Goal: Find specific page/section: Find specific page/section

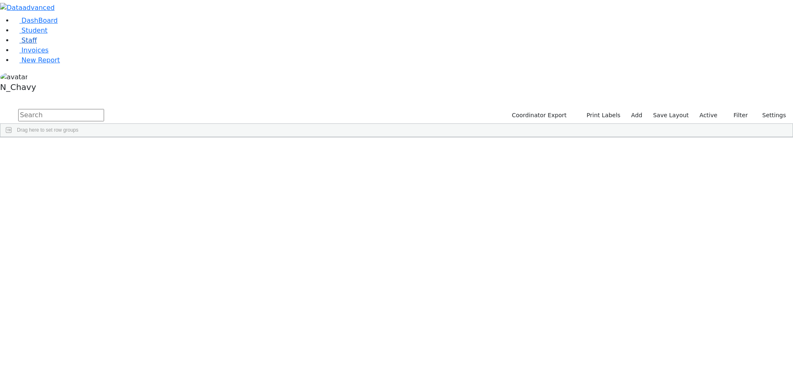
click at [37, 44] on link "Staff" at bounding box center [25, 40] width 24 height 8
click at [104, 109] on input "text" at bounding box center [61, 115] width 86 height 12
click at [144, 151] on div "Risa" at bounding box center [119, 157] width 49 height 12
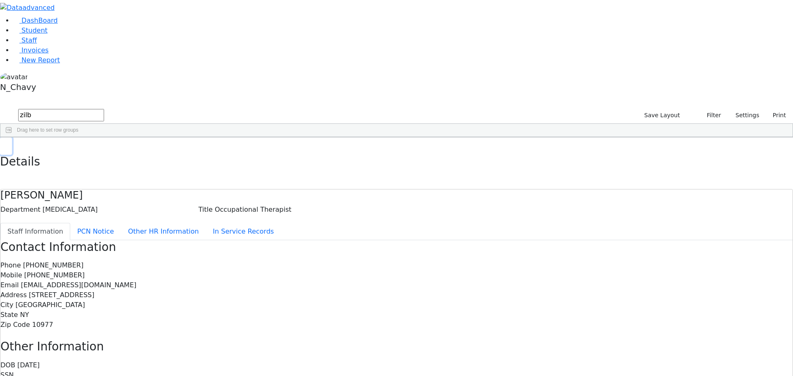
click at [12, 137] on button "button" at bounding box center [6, 145] width 12 height 17
click at [104, 109] on input "zilb" at bounding box center [61, 115] width 86 height 12
click at [104, 109] on input "nech" at bounding box center [61, 115] width 86 height 12
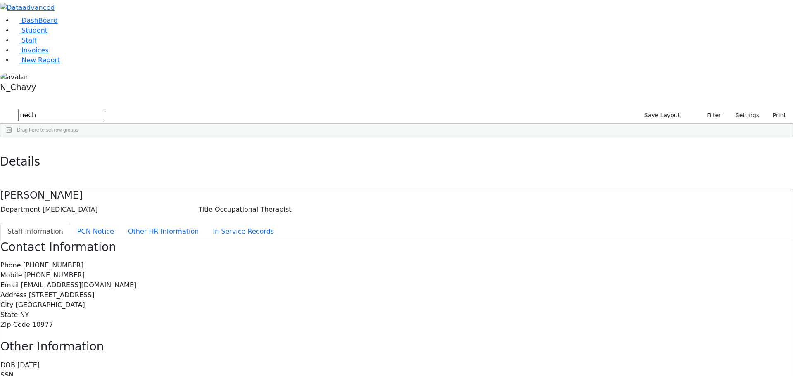
click at [104, 109] on input "nech" at bounding box center [61, 115] width 86 height 12
type input "zilbe"
click at [95, 151] on div "Zilber" at bounding box center [71, 157] width 49 height 12
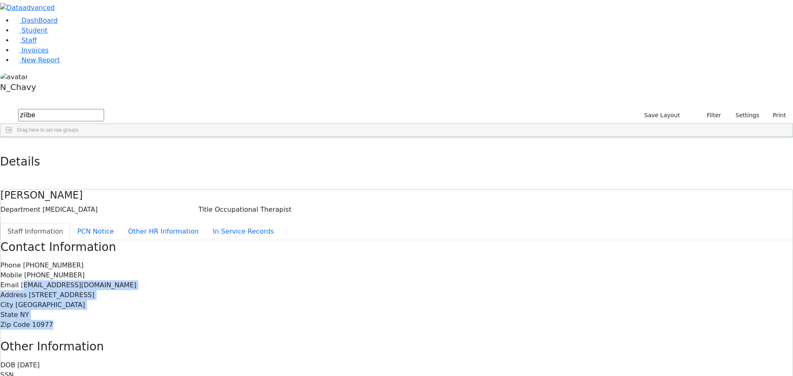
drag, startPoint x: 329, startPoint y: 126, endPoint x: 345, endPoint y: 169, distance: 45.3
click at [345, 261] on div "Phone [PHONE_NUMBER] Mobile [PHONE_NUMBER] Email [EMAIL_ADDRESS][DOMAIN_NAME] A…" at bounding box center [396, 295] width 792 height 69
click at [346, 261] on div "Phone [PHONE_NUMBER] Mobile [PHONE_NUMBER] Email [EMAIL_ADDRESS][DOMAIN_NAME] A…" at bounding box center [396, 295] width 792 height 69
drag, startPoint x: 327, startPoint y: 125, endPoint x: 374, endPoint y: 194, distance: 84.1
click at [374, 240] on div "Contact Information Phone [PHONE_NUMBER] Mobile [PHONE_NUMBER] Email [EMAIL_ADD…" at bounding box center [396, 339] width 792 height 199
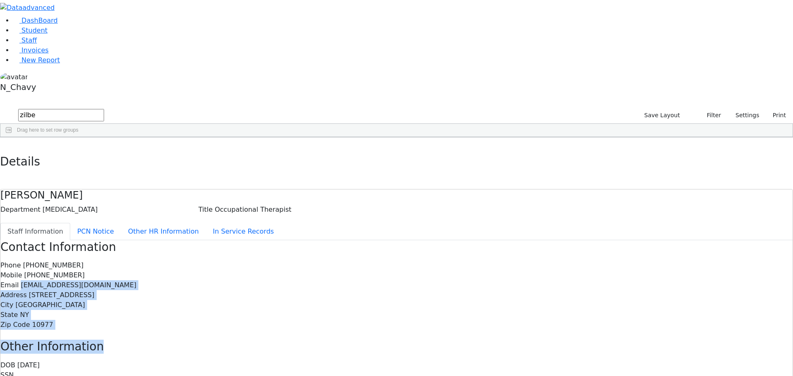
click at [374, 340] on h3 "Other Information" at bounding box center [396, 347] width 792 height 14
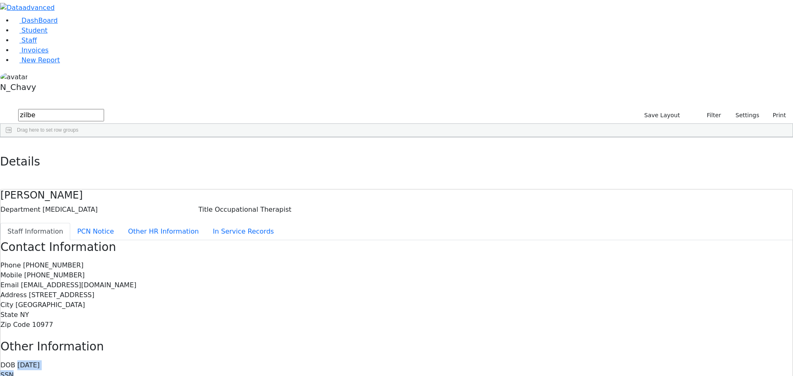
drag, startPoint x: 327, startPoint y: 206, endPoint x: 433, endPoint y: 271, distance: 124.4
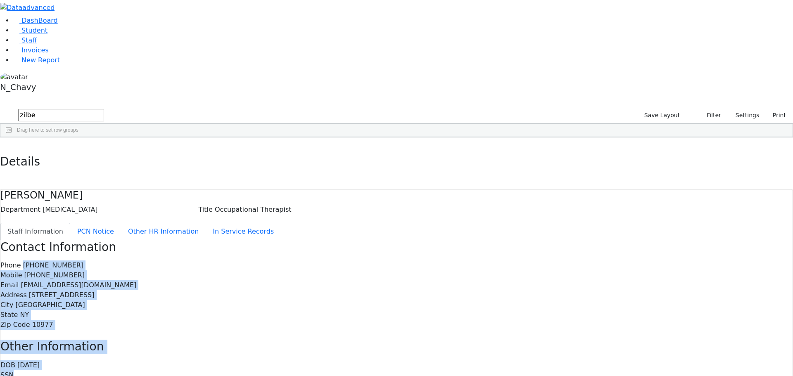
drag, startPoint x: 328, startPoint y: 104, endPoint x: 442, endPoint y: 274, distance: 204.7
click at [442, 274] on div "Contact Information Phone [PHONE_NUMBER] Mobile [PHONE_NUMBER] Email [EMAIL_ADD…" at bounding box center [396, 339] width 792 height 199
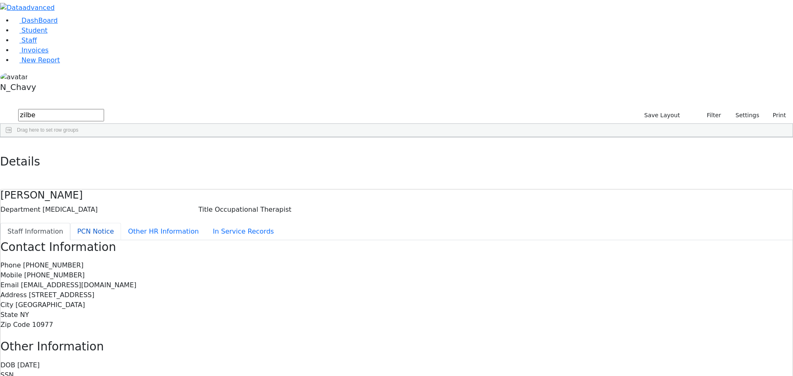
click at [121, 223] on button "PCN Notice" at bounding box center [95, 231] width 51 height 17
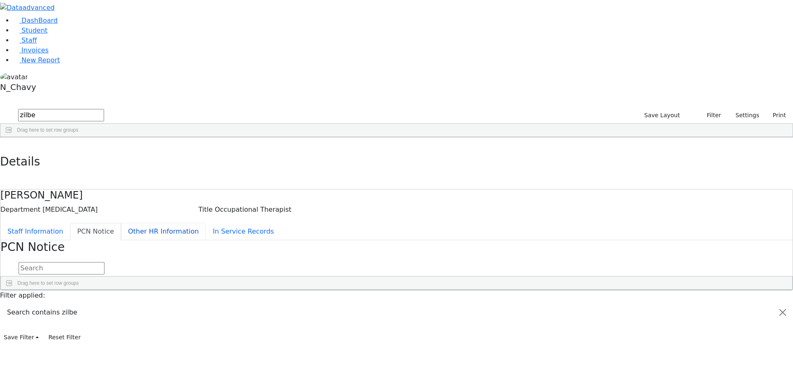
click at [200, 223] on button "Other HR Information" at bounding box center [163, 231] width 85 height 17
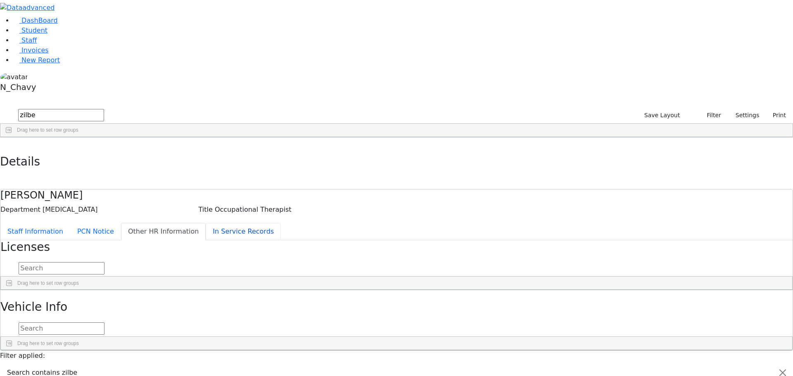
click at [217, 223] on button "In Service Records" at bounding box center [243, 231] width 75 height 17
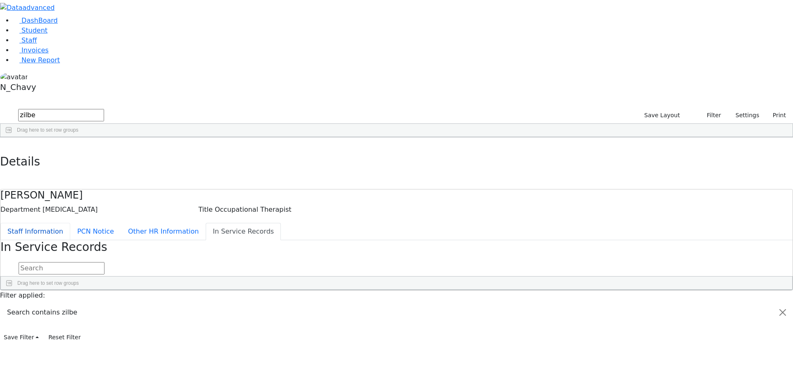
click at [70, 223] on button "Staff Information" at bounding box center [35, 231] width 70 height 17
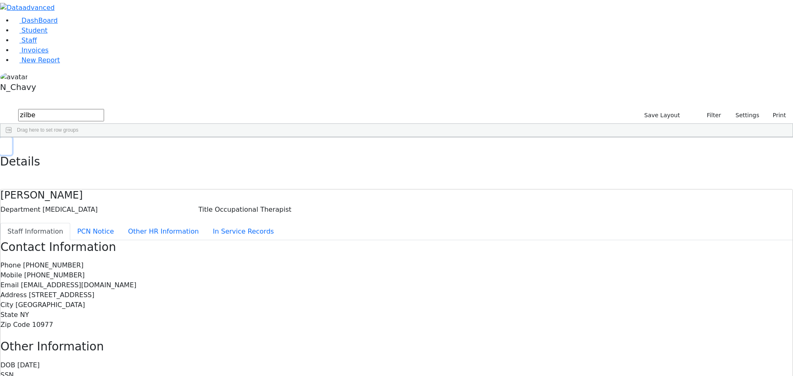
click at [12, 137] on button "button" at bounding box center [6, 145] width 12 height 17
click at [104, 109] on input "zilbe" at bounding box center [61, 115] width 86 height 12
click at [33, 34] on span "Student" at bounding box center [34, 30] width 26 height 8
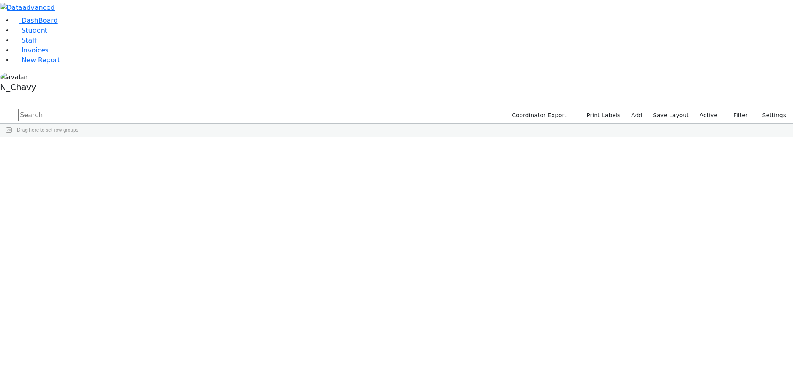
click at [104, 109] on input "text" at bounding box center [61, 115] width 86 height 12
